Goal: Task Accomplishment & Management: Use online tool/utility

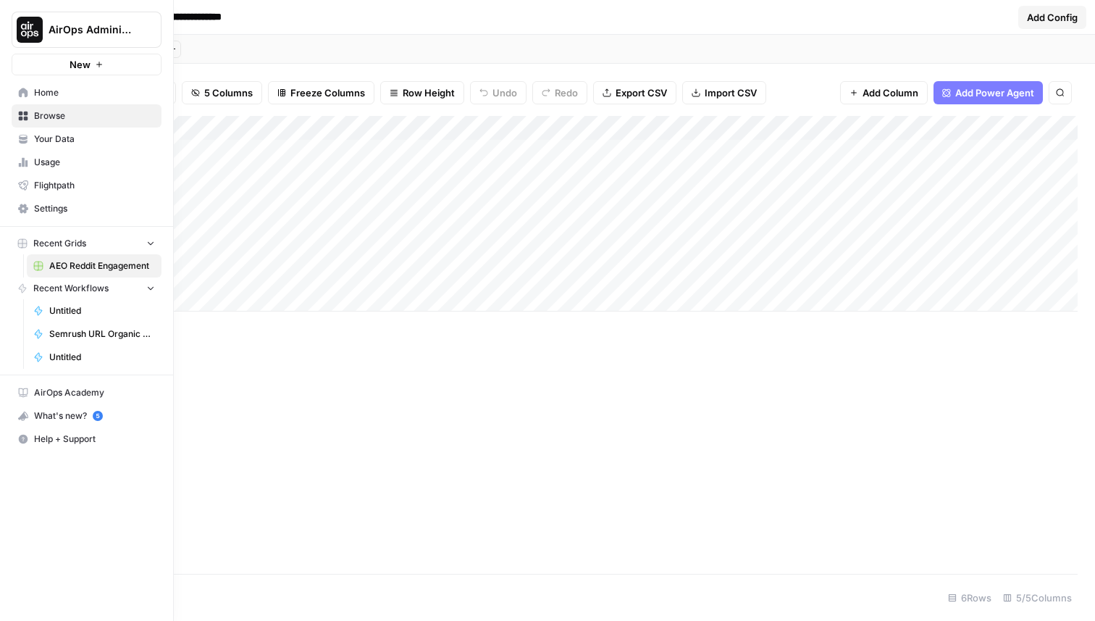
click at [44, 93] on span "Home" at bounding box center [94, 92] width 121 height 13
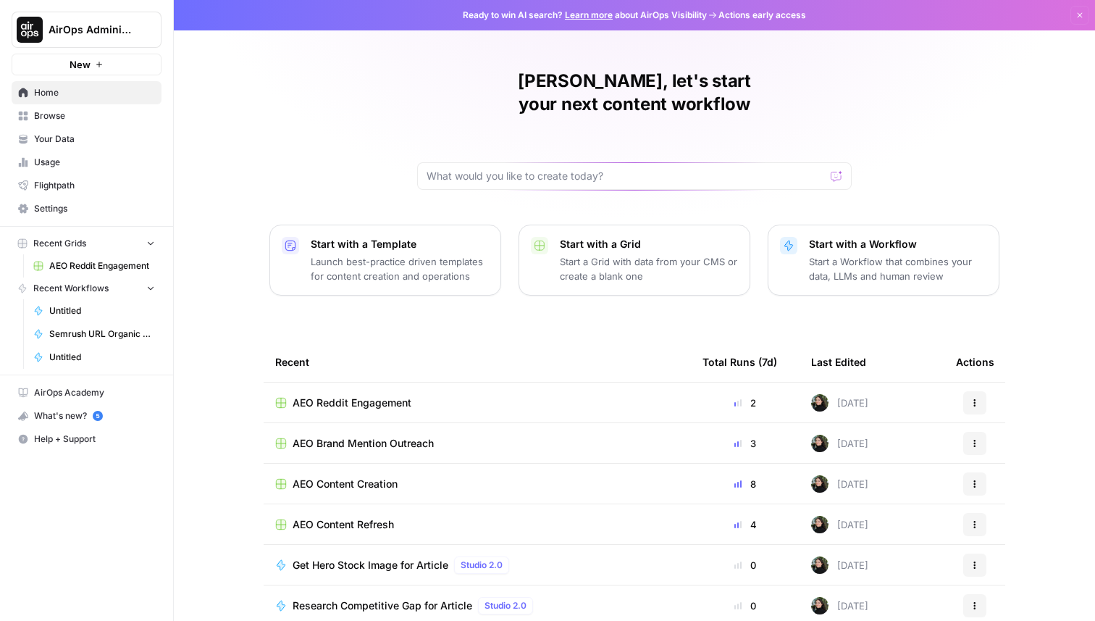
scroll to position [45, 0]
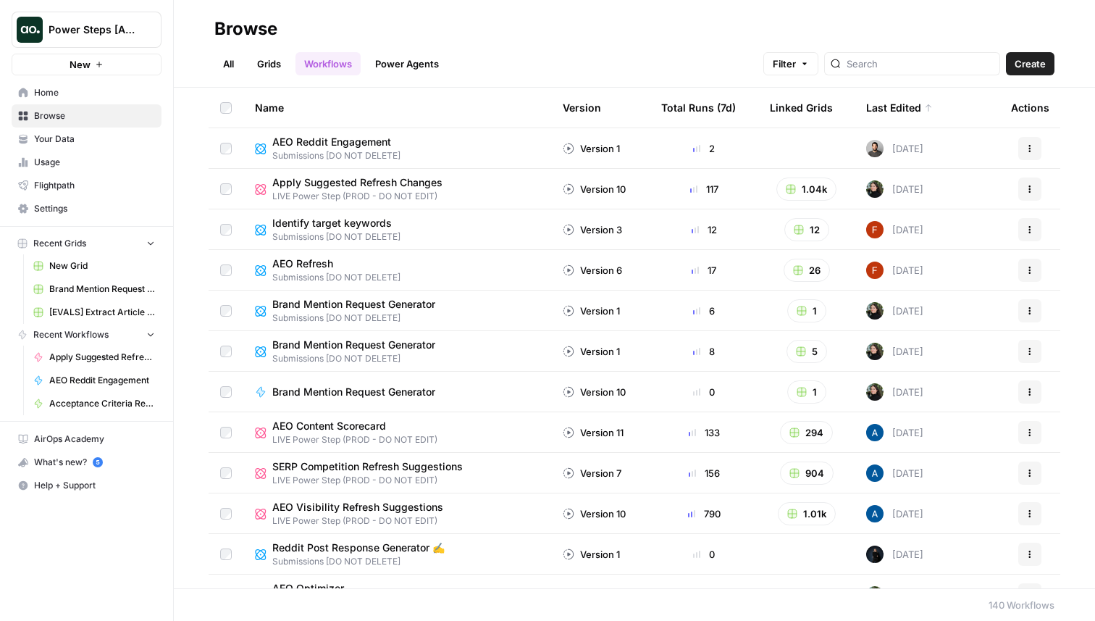
click at [333, 141] on span "AEO Reddit Engagement" at bounding box center [331, 142] width 119 height 14
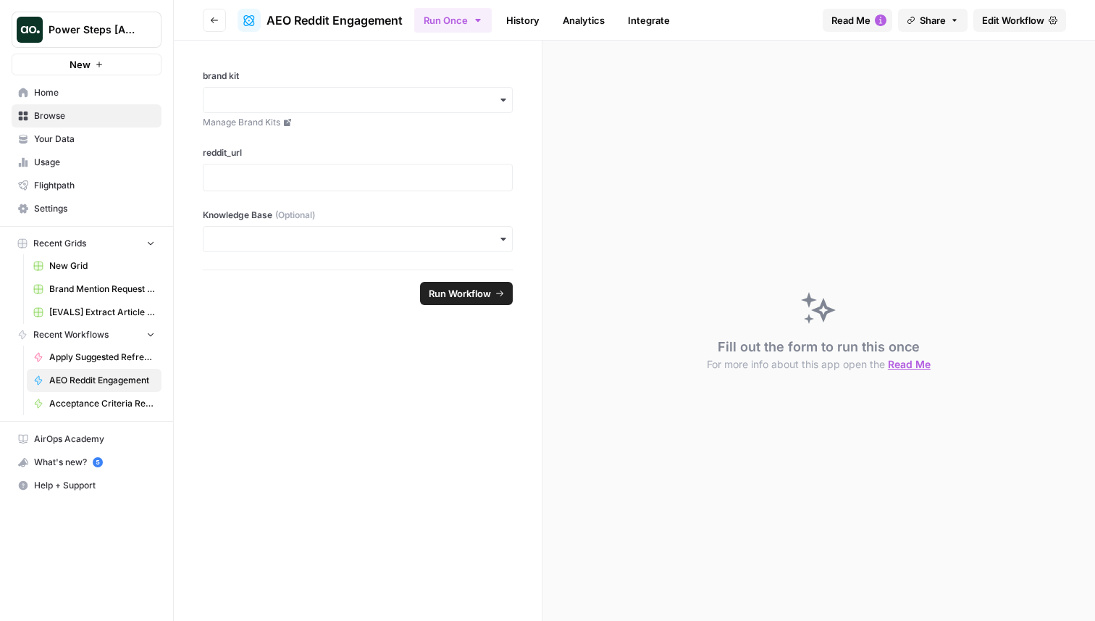
click at [1006, 13] on span "Edit Workflow" at bounding box center [1013, 20] width 62 height 14
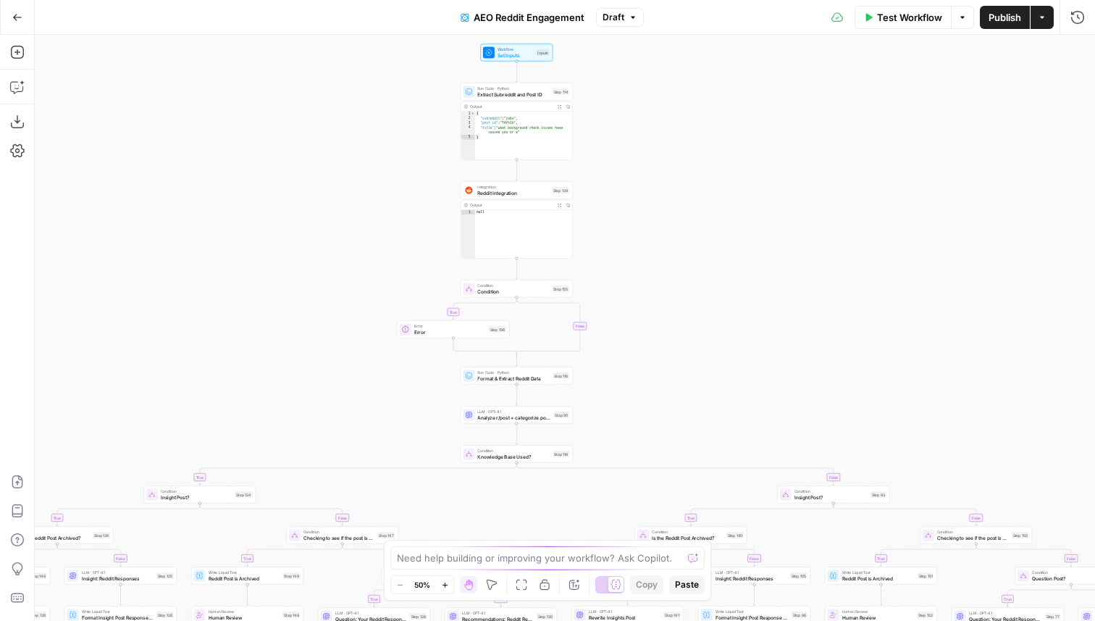
drag, startPoint x: 693, startPoint y: 131, endPoint x: 693, endPoint y: 233, distance: 101.4
click at [693, 233] on div "true false true false true false true false true false true false true false tr…" at bounding box center [565, 328] width 1061 height 586
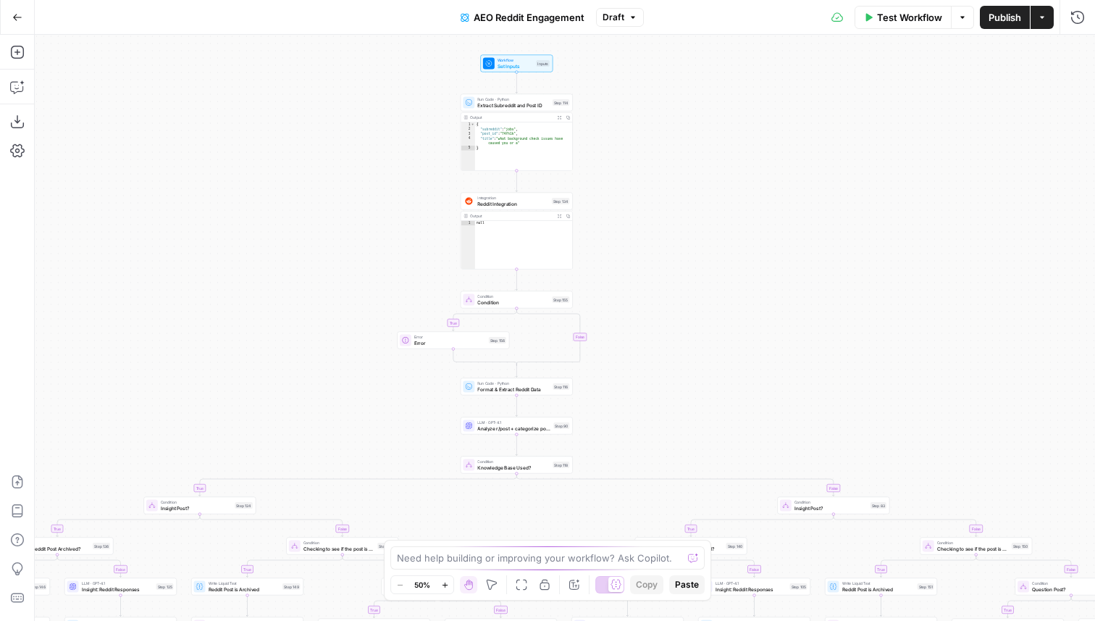
click at [879, 19] on span "Test Workflow" at bounding box center [909, 17] width 65 height 14
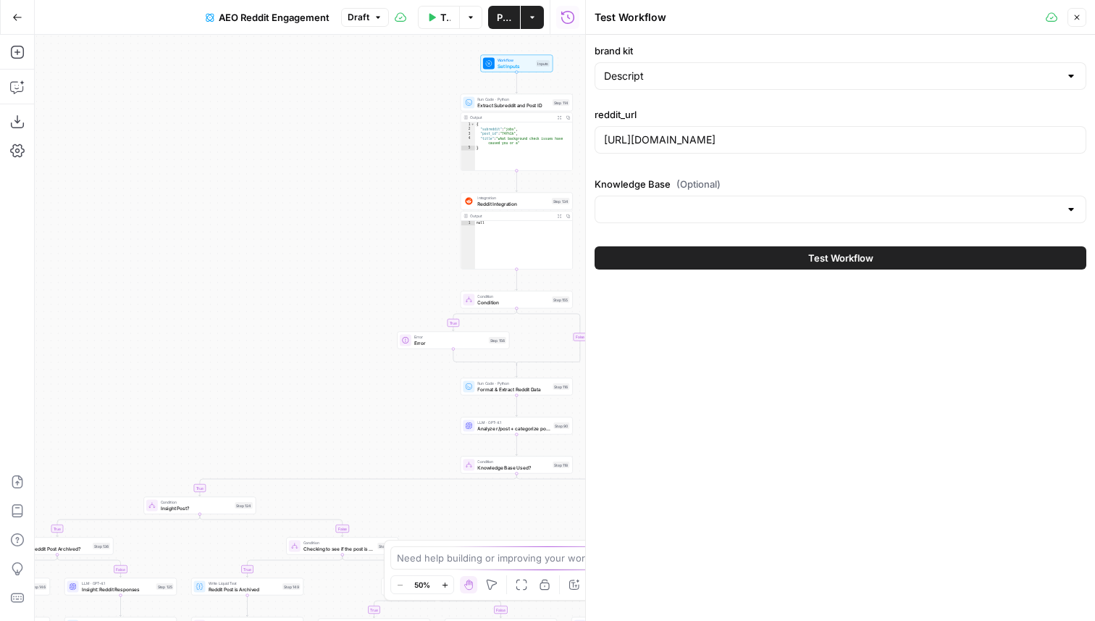
click at [665, 256] on button "Test Workflow" at bounding box center [841, 257] width 492 height 23
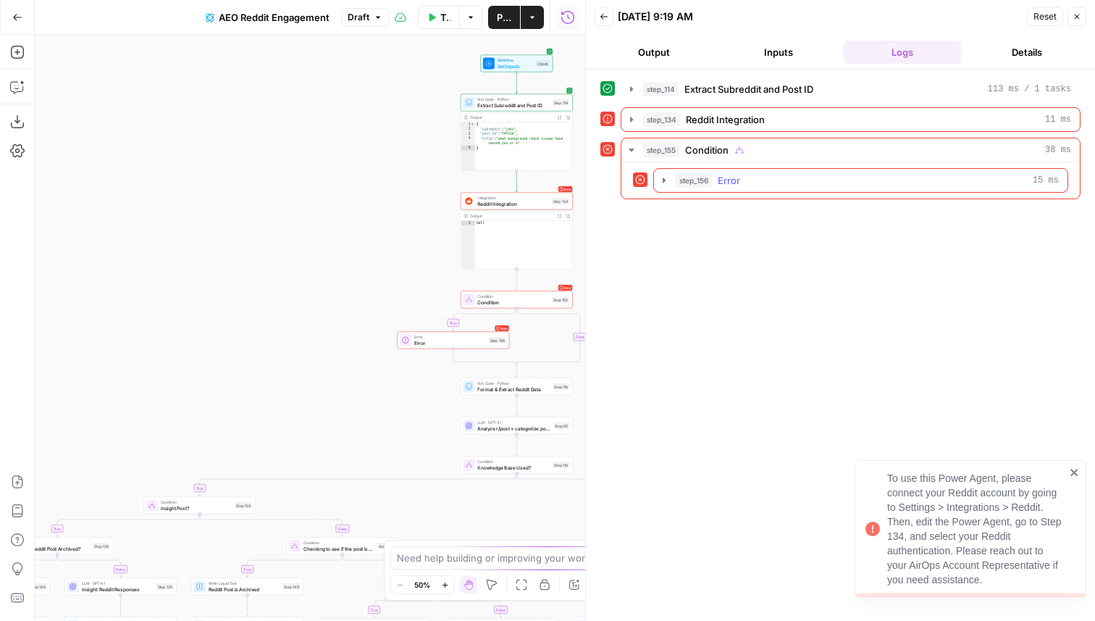
click at [665, 177] on icon "button" at bounding box center [664, 181] width 12 height 12
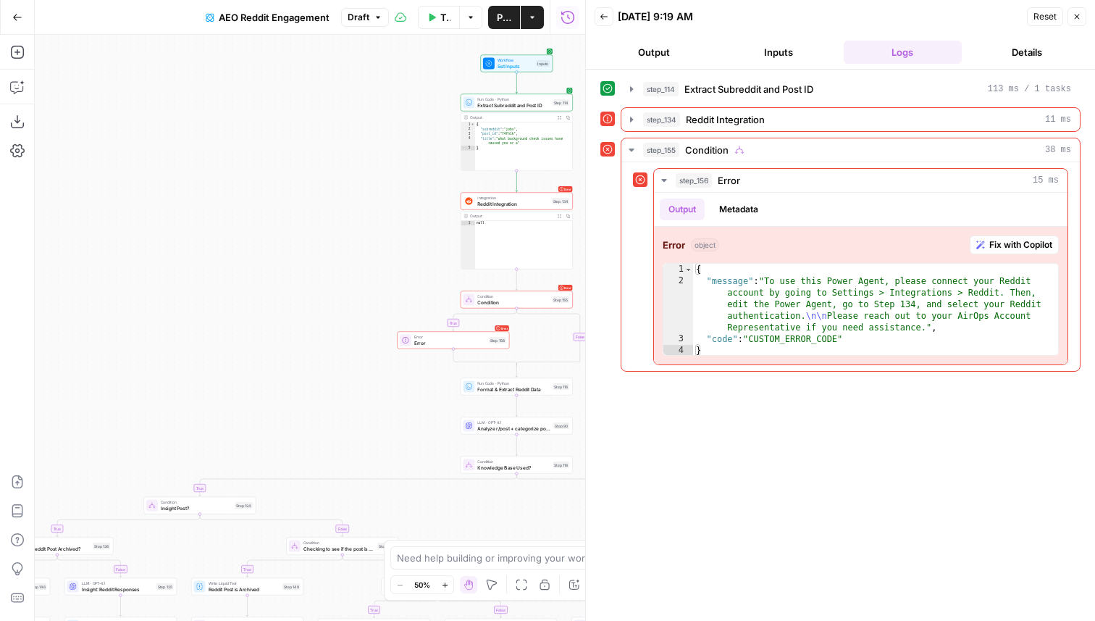
click at [461, 346] on span "Error" at bounding box center [450, 342] width 72 height 7
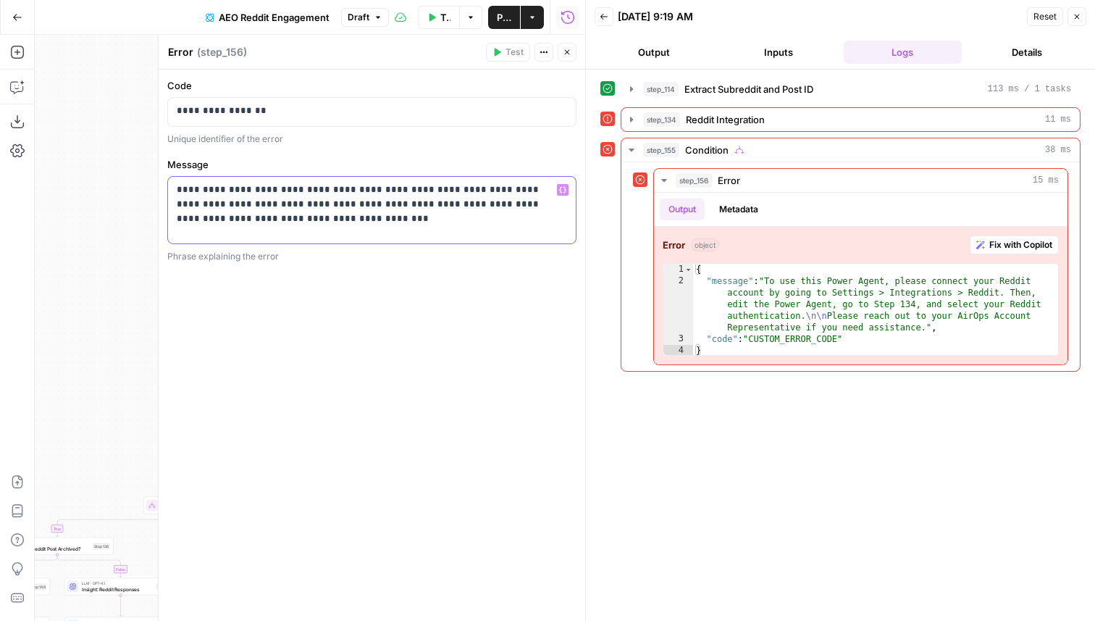
click at [284, 217] on p "**********" at bounding box center [372, 219] width 390 height 72
click at [267, 231] on p "**********" at bounding box center [372, 219] width 390 height 72
click at [480, 405] on div "**********" at bounding box center [372, 345] width 427 height 551
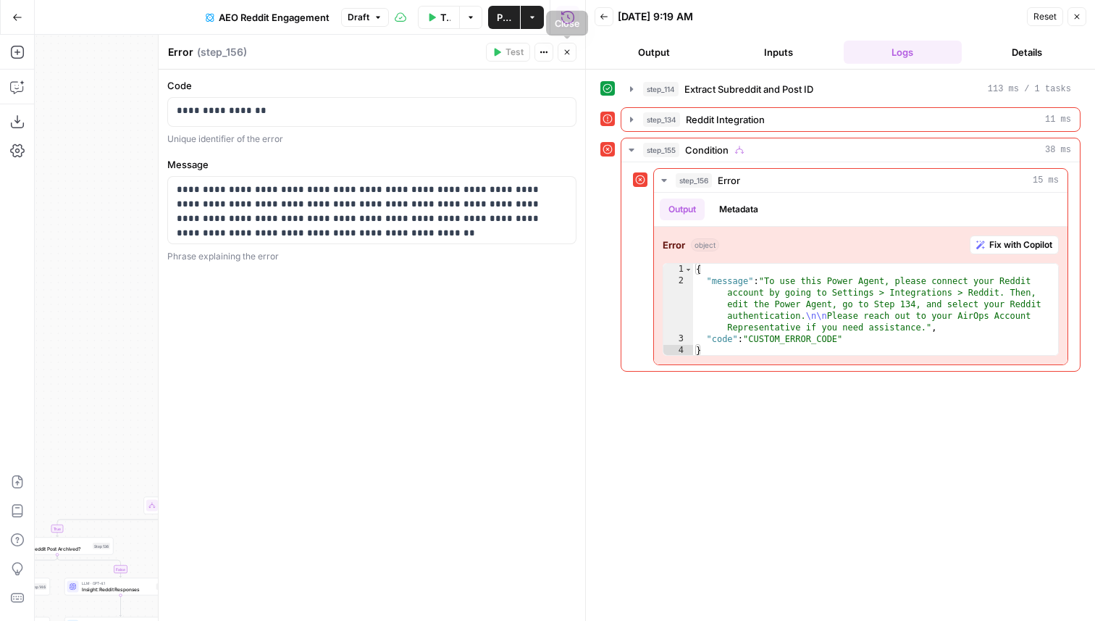
click at [566, 48] on icon "button" at bounding box center [567, 52] width 9 height 9
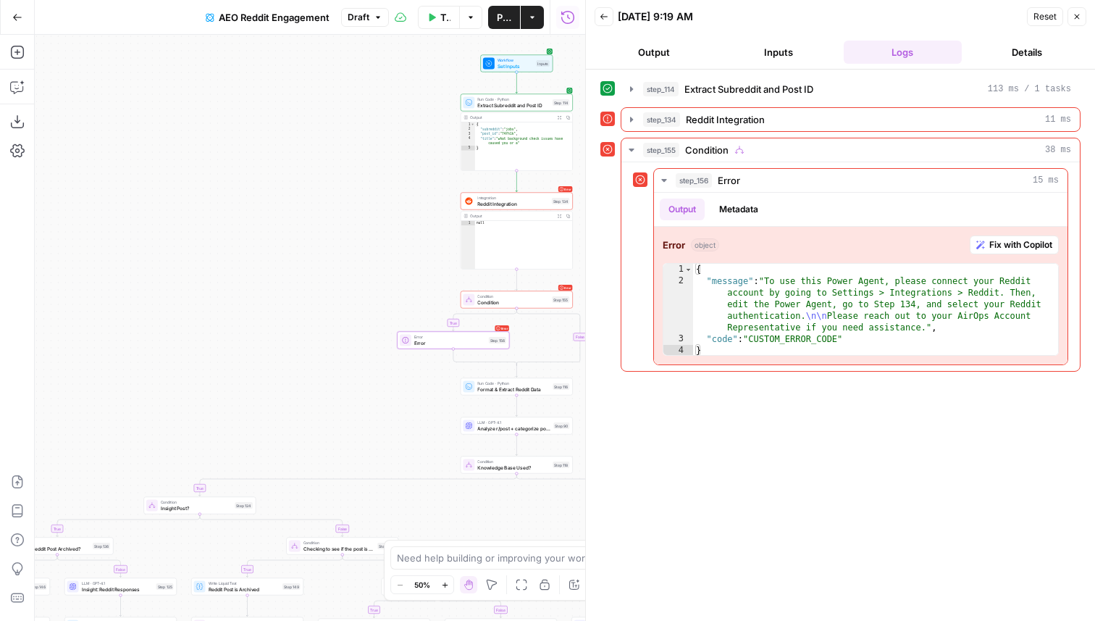
click at [1074, 21] on button "Close" at bounding box center [1077, 16] width 19 height 19
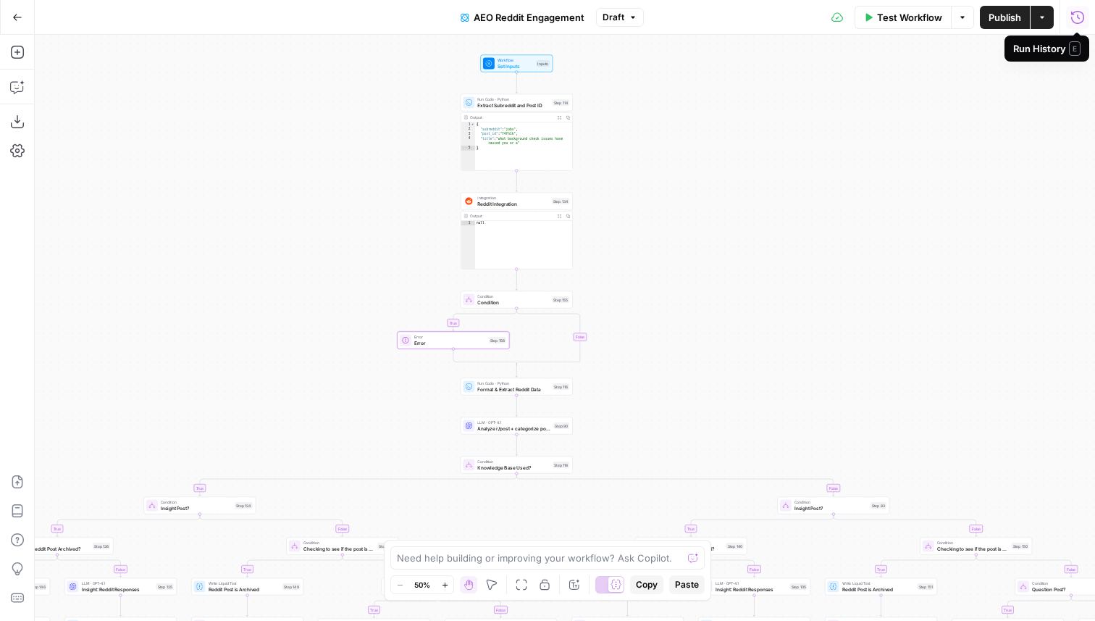
click at [1007, 22] on span "Publish" at bounding box center [1005, 17] width 33 height 14
click at [631, 25] on button "Version 2" at bounding box center [620, 17] width 65 height 19
